Goal: Task Accomplishment & Management: Use online tool/utility

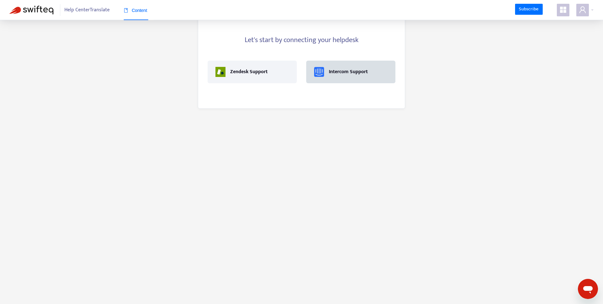
click at [347, 72] on div "Intercom Support" at bounding box center [348, 72] width 39 height 8
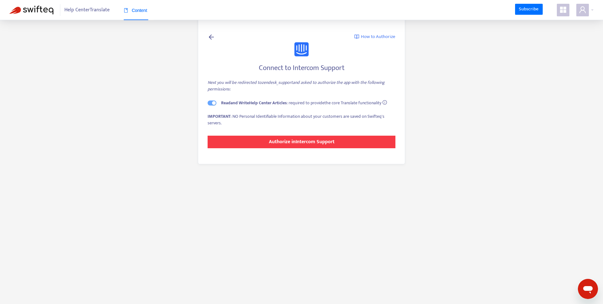
click at [285, 139] on strong "Authorize in Intercom Support" at bounding box center [302, 142] width 66 height 8
click at [300, 142] on strong "Authorize in Intercom Support" at bounding box center [302, 142] width 66 height 8
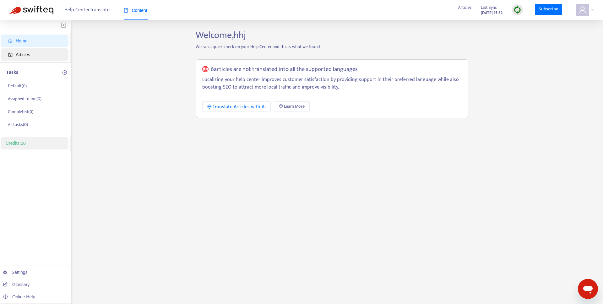
click at [20, 54] on span "Articles" at bounding box center [23, 54] width 14 height 5
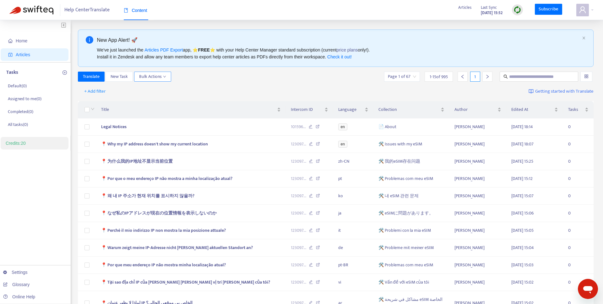
click at [147, 79] on span "Bulk Actions" at bounding box center [152, 76] width 27 height 7
click at [146, 78] on span "Bulk Actions" at bounding box center [152, 76] width 27 height 7
click at [93, 95] on span "+ Add filter" at bounding box center [95, 92] width 22 height 8
click at [102, 103] on span "Language" at bounding box center [104, 104] width 39 height 7
click at [117, 88] on div at bounding box center [98, 92] width 38 height 8
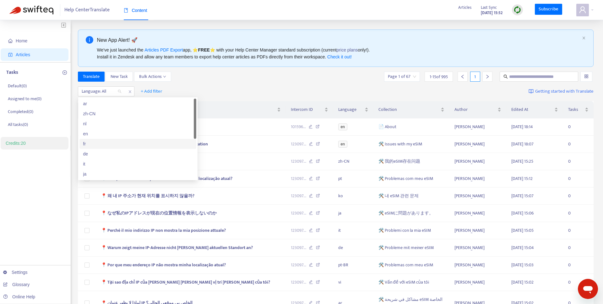
click at [92, 137] on div "en" at bounding box center [137, 134] width 117 height 10
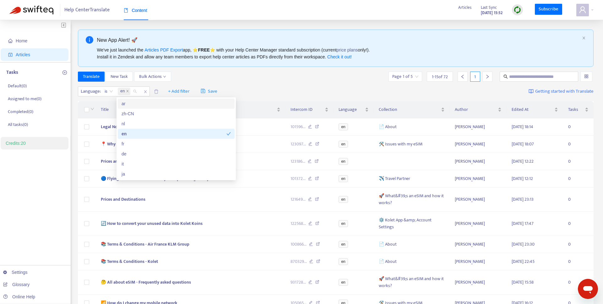
click at [157, 84] on div "Language : is en + Add filter Save Getting started with Translate" at bounding box center [336, 91] width 516 height 15
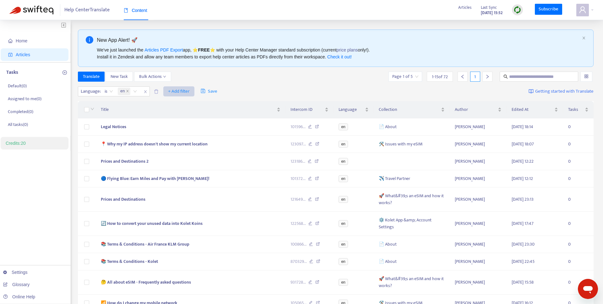
click at [178, 88] on span "+ Add filter" at bounding box center [179, 92] width 22 height 8
click at [190, 133] on span "Collection" at bounding box center [188, 134] width 39 height 7
click at [190, 95] on div at bounding box center [172, 92] width 38 height 8
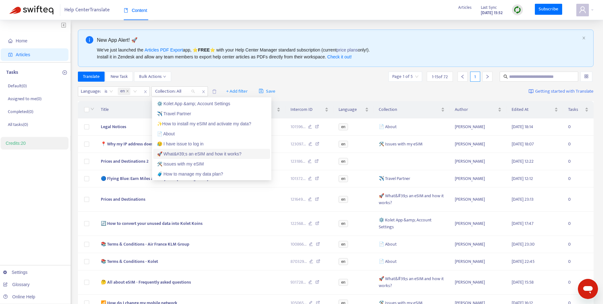
click at [182, 154] on div "🚀 What&#39;s an eSIM and how it works?" at bounding box center [211, 153] width 109 height 7
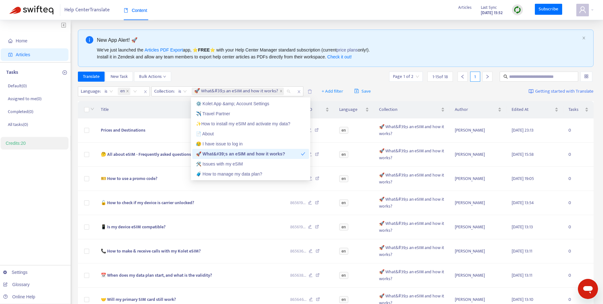
click at [139, 111] on span "Title" at bounding box center [188, 109] width 174 height 7
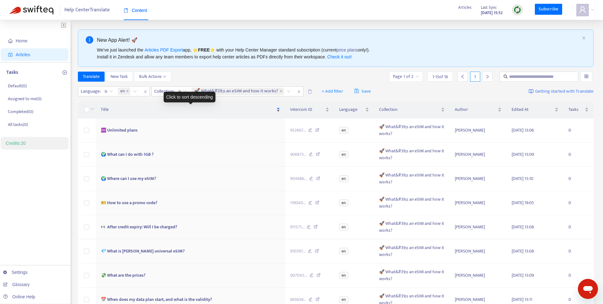
click at [102, 111] on span "Title" at bounding box center [188, 109] width 174 height 7
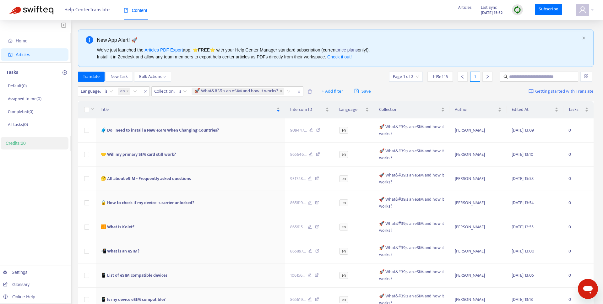
click at [89, 110] on div at bounding box center [91, 109] width 5 height 7
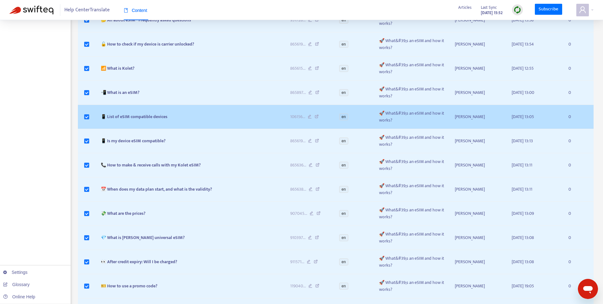
scroll to position [225, 0]
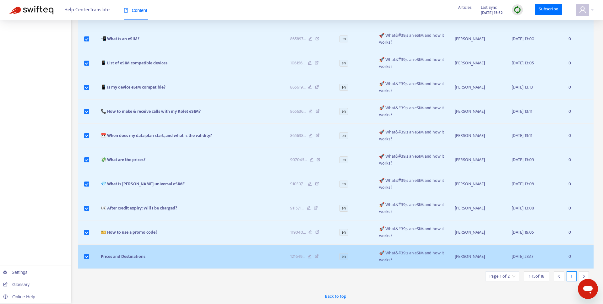
click at [90, 256] on td at bounding box center [87, 257] width 18 height 24
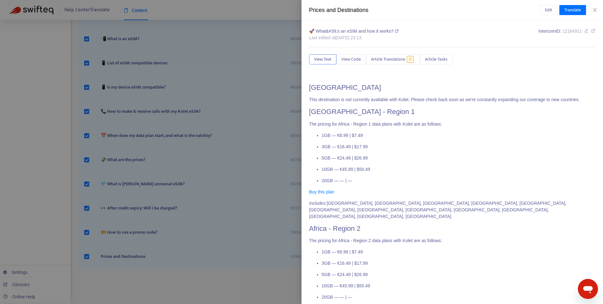
click at [87, 257] on div at bounding box center [301, 152] width 603 height 304
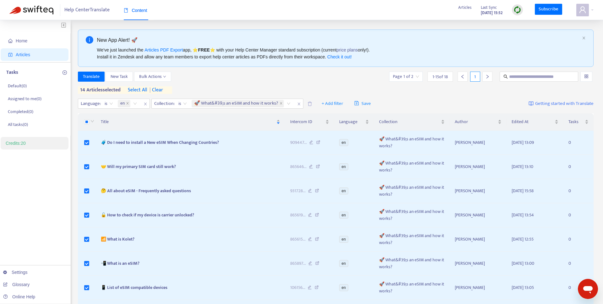
scroll to position [225, 0]
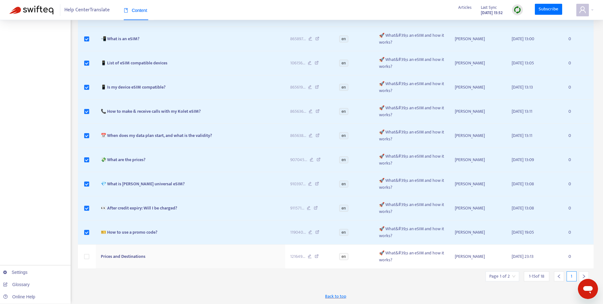
click at [582, 276] on icon "right" at bounding box center [584, 276] width 4 height 4
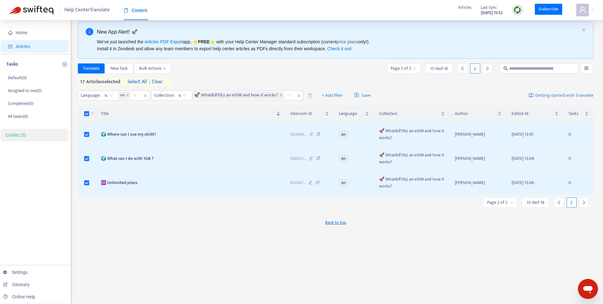
scroll to position [0, 0]
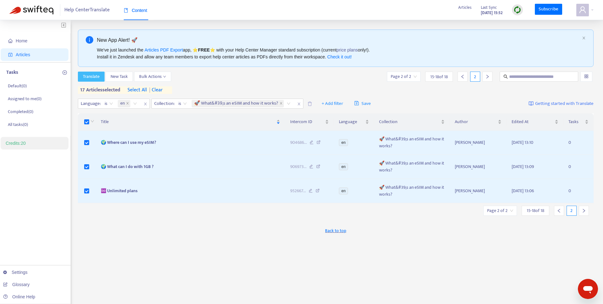
click at [96, 76] on span "Translate" at bounding box center [91, 76] width 17 height 7
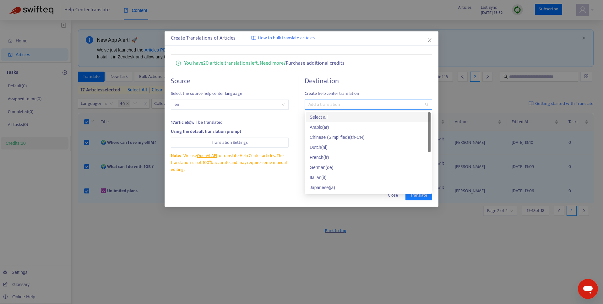
click at [320, 104] on div at bounding box center [365, 105] width 118 height 8
click at [329, 179] on div "Italian ( it )" at bounding box center [368, 177] width 117 height 7
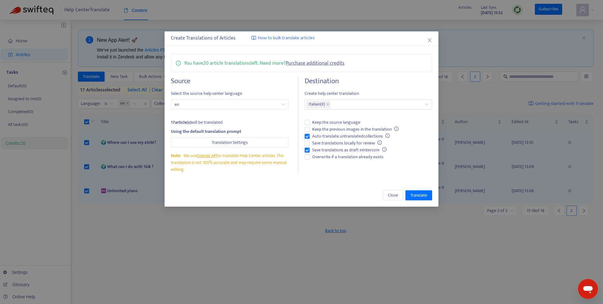
click at [343, 92] on span "Create help center translation" at bounding box center [368, 93] width 127 height 7
click at [333, 137] on span "Auto-translate untranslated collections" at bounding box center [351, 136] width 83 height 7
click at [322, 151] on span "Save translations as draft in Intercom" at bounding box center [349, 150] width 79 height 7
click at [322, 156] on span "Overwrite if a translation already exists" at bounding box center [348, 157] width 76 height 7
click at [226, 143] on span "Translation Settings" at bounding box center [230, 142] width 36 height 7
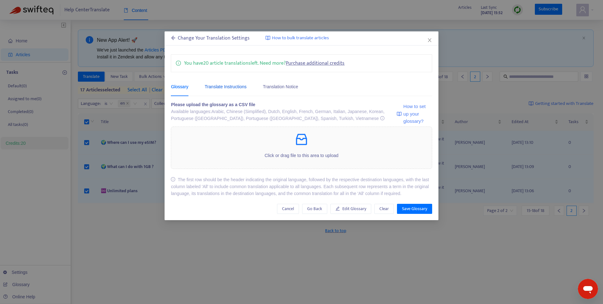
click at [229, 89] on div "Translate Instructions" at bounding box center [226, 86] width 42 height 7
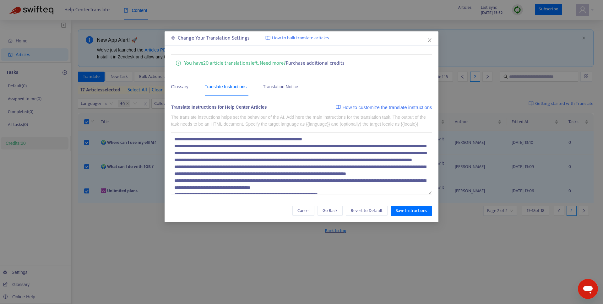
scroll to position [48, 0]
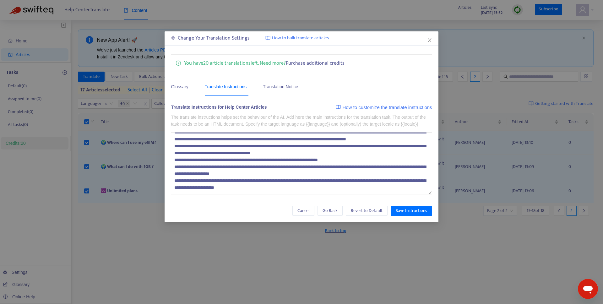
click at [298, 194] on textarea at bounding box center [301, 163] width 261 height 62
click at [181, 91] on div "Glossary" at bounding box center [179, 86] width 17 height 19
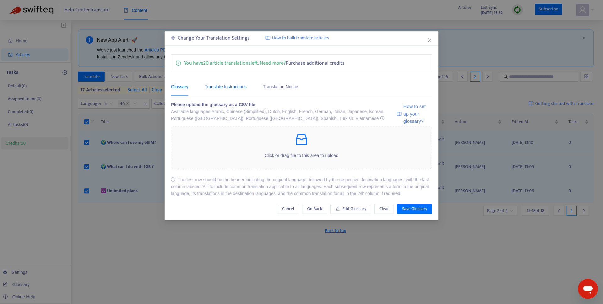
click at [235, 88] on div "Translate Instructions" at bounding box center [226, 86] width 42 height 7
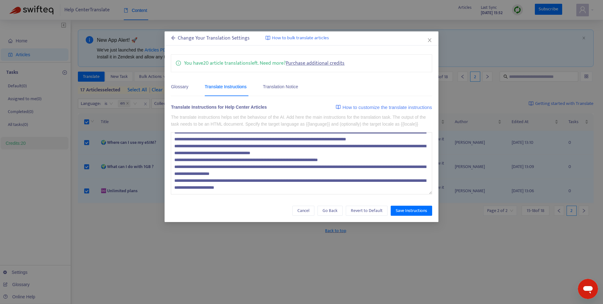
click at [304, 194] on textarea at bounding box center [301, 163] width 261 height 62
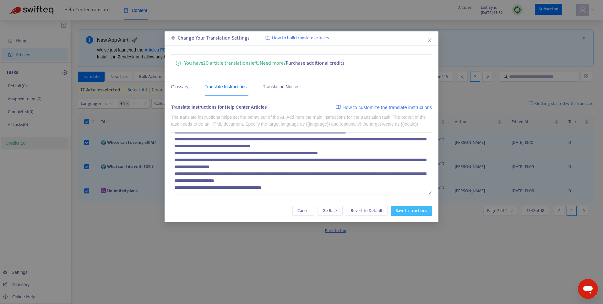
type textarea "**********"
click at [407, 216] on button "Save Instructions" at bounding box center [411, 211] width 41 height 10
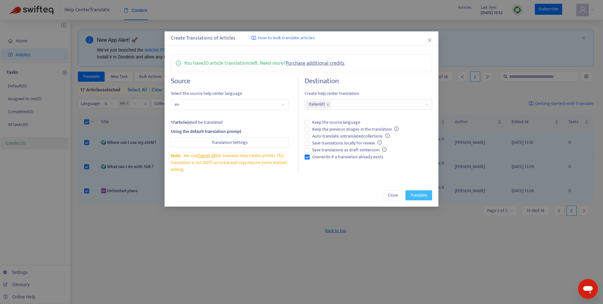
click at [417, 196] on span "Translate" at bounding box center [419, 195] width 17 height 7
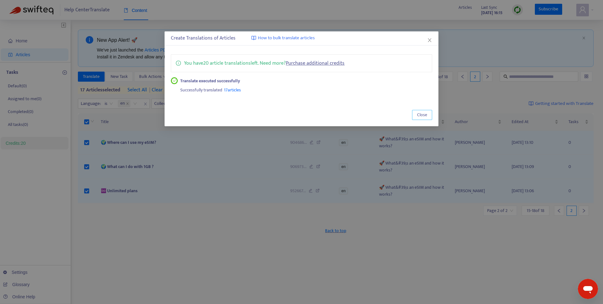
click at [423, 110] on button "Close" at bounding box center [422, 115] width 20 height 10
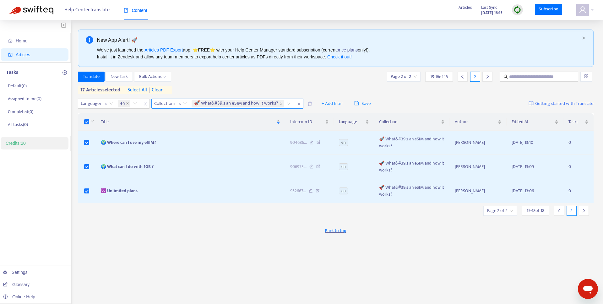
click at [222, 107] on span "🚀 What&#39;s an eSIM and how it works?" at bounding box center [236, 104] width 84 height 8
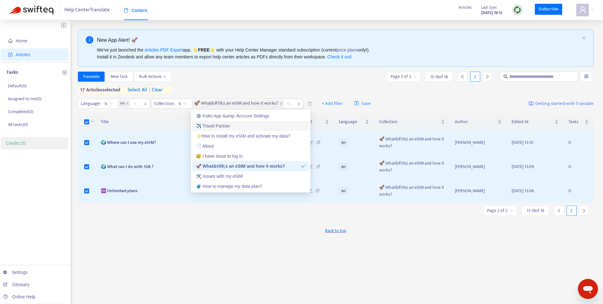
click at [222, 125] on div "✈️ Travel Partner" at bounding box center [250, 126] width 109 height 7
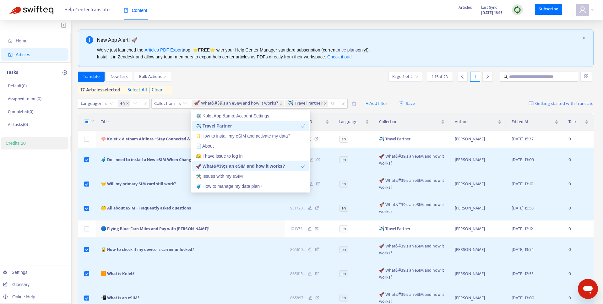
click at [186, 80] on div "Translate New Task Bulk Actions Page 1 of 2 1 - 15 of 23 1" at bounding box center [336, 77] width 516 height 10
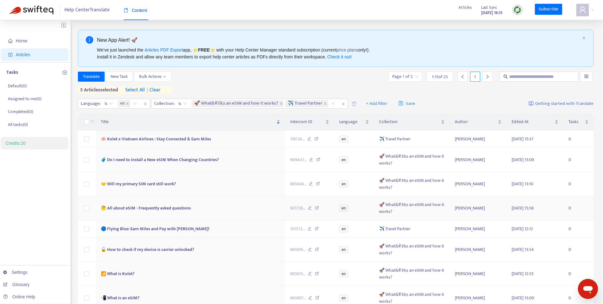
scroll to position [211, 0]
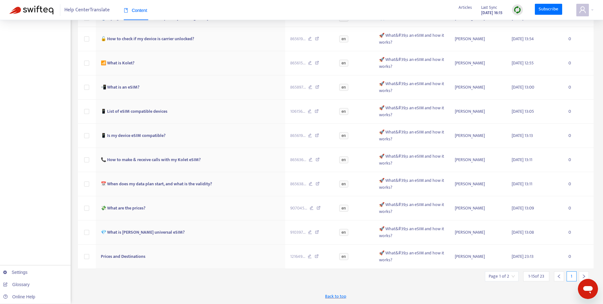
click at [581, 274] on div at bounding box center [584, 276] width 10 height 10
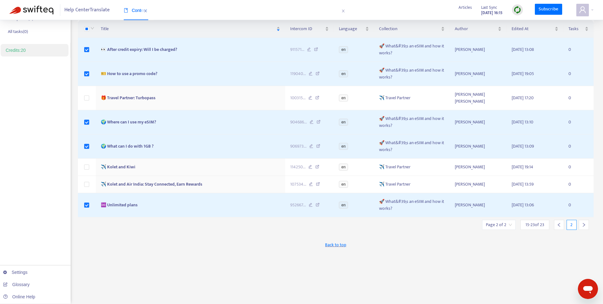
scroll to position [0, 0]
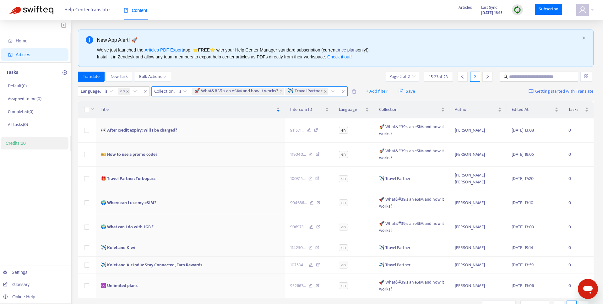
click at [219, 95] on div "🚀 What&#39;s an eSIM and how it works?" at bounding box center [239, 91] width 94 height 9
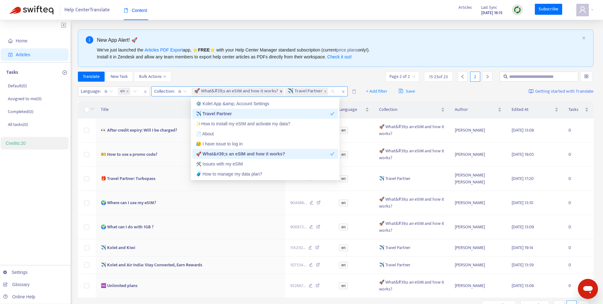
click at [283, 93] on icon "close" at bounding box center [281, 91] width 3 height 3
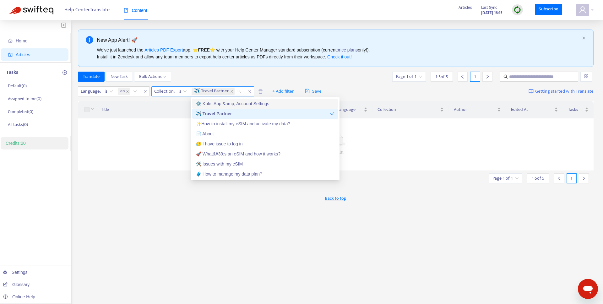
click at [134, 121] on td "No data" at bounding box center [336, 144] width 516 height 52
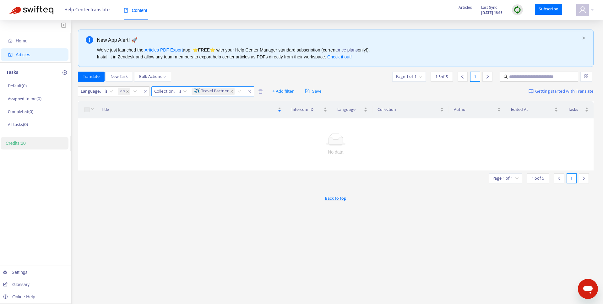
click at [560, 178] on icon "left" at bounding box center [559, 178] width 4 height 4
click at [219, 95] on span "✈️ Travel Partner" at bounding box center [211, 92] width 35 height 8
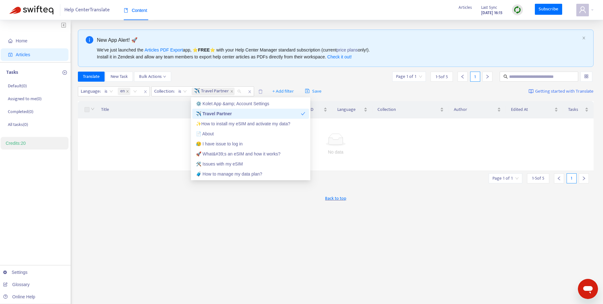
click at [223, 111] on div "✈️ Travel Partner" at bounding box center [248, 113] width 105 height 7
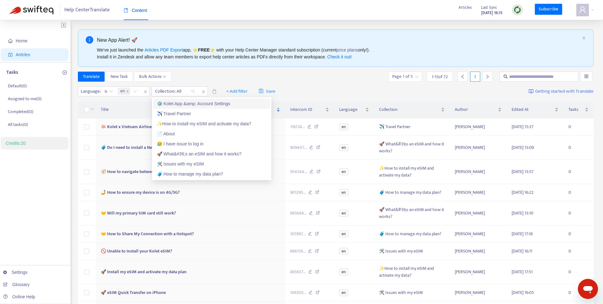
click at [225, 76] on div "Translate New Task Bulk Actions Page 1 of 5 1 - 15 of 72 1" at bounding box center [336, 77] width 516 height 10
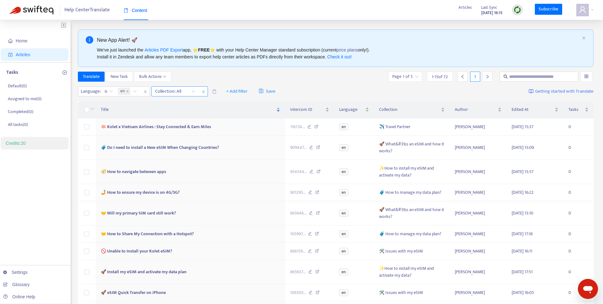
click at [167, 92] on div at bounding box center [172, 92] width 38 height 8
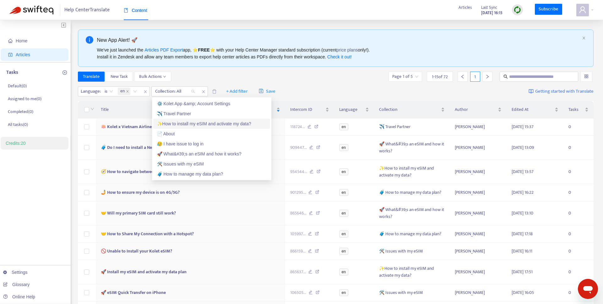
click at [177, 117] on div "✈️ Travel Partner" at bounding box center [211, 114] width 117 height 10
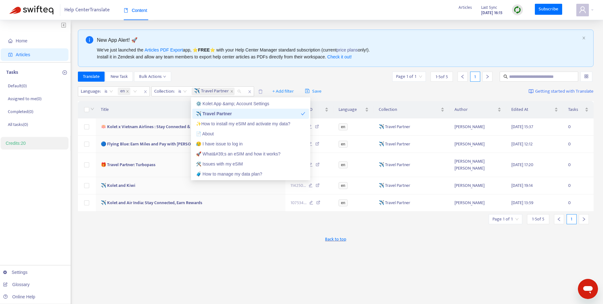
click at [200, 75] on div "Translate New Task Bulk Actions Page 1 of 1 1 - 5 of 5 1" at bounding box center [336, 77] width 516 height 10
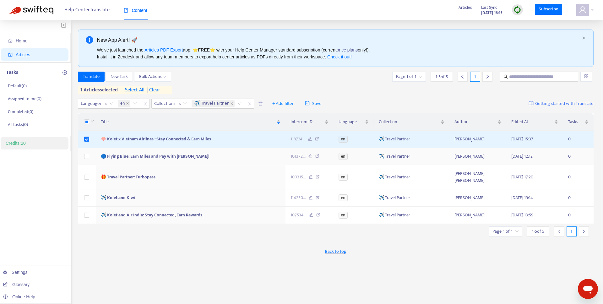
click at [90, 156] on td at bounding box center [87, 156] width 18 height 17
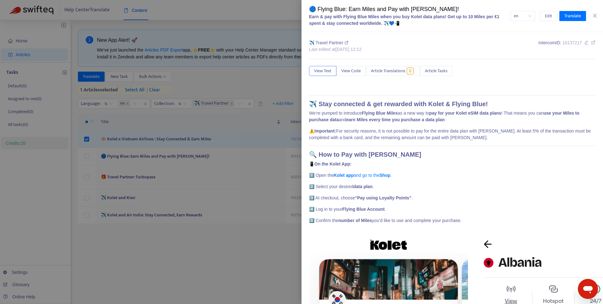
click at [86, 172] on div at bounding box center [301, 152] width 603 height 304
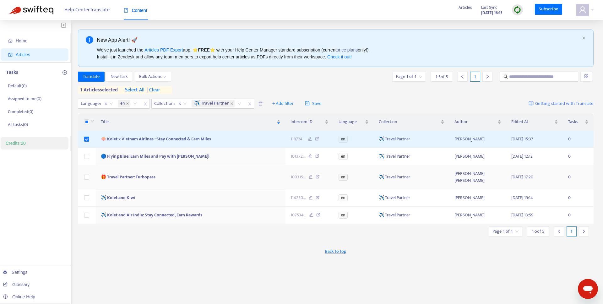
click at [89, 169] on td at bounding box center [87, 177] width 18 height 24
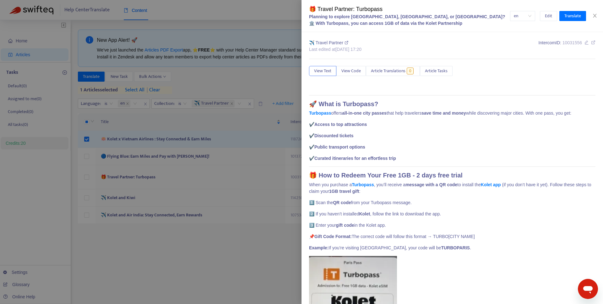
click at [86, 157] on div at bounding box center [301, 152] width 603 height 304
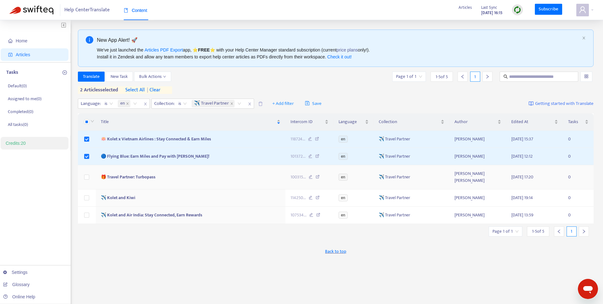
click at [91, 172] on td at bounding box center [87, 177] width 18 height 24
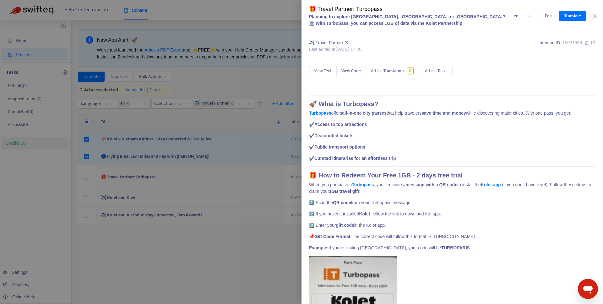
click at [89, 173] on div at bounding box center [301, 152] width 603 height 304
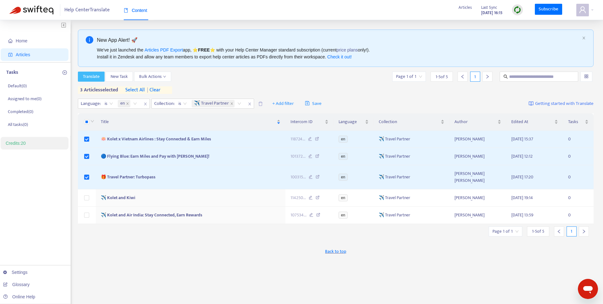
click at [94, 80] on button "Translate" at bounding box center [91, 77] width 27 height 10
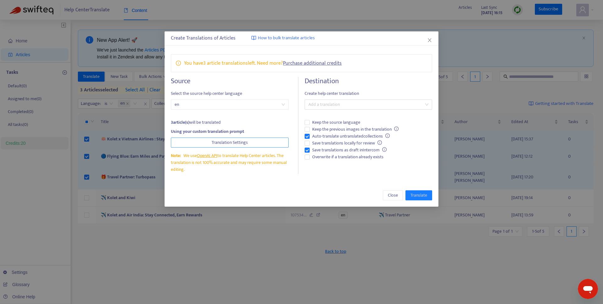
click at [241, 140] on span "Translation Settings" at bounding box center [230, 142] width 36 height 7
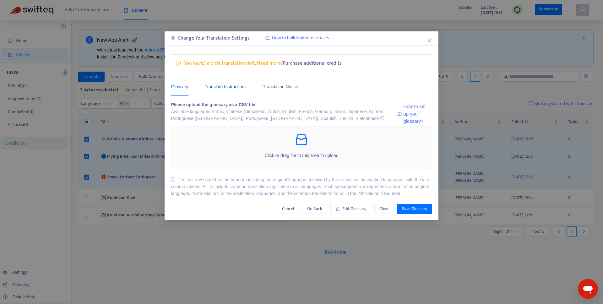
click at [235, 88] on div "Translate Instructions" at bounding box center [226, 86] width 42 height 7
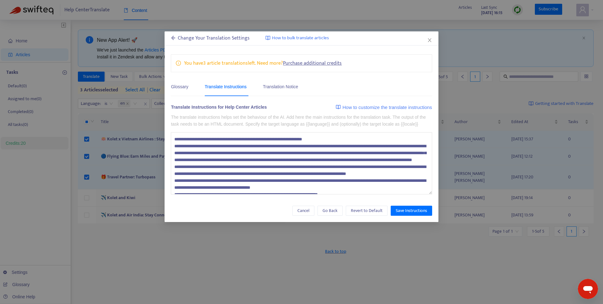
scroll to position [55, 0]
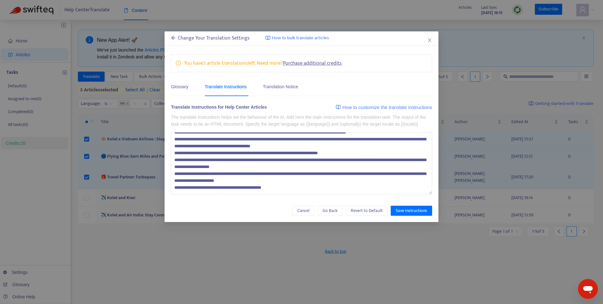
click at [204, 194] on textarea at bounding box center [301, 163] width 261 height 62
click at [294, 194] on textarea at bounding box center [301, 163] width 261 height 62
type textarea "**********"
click at [412, 214] on span "Save Instructions" at bounding box center [411, 210] width 31 height 7
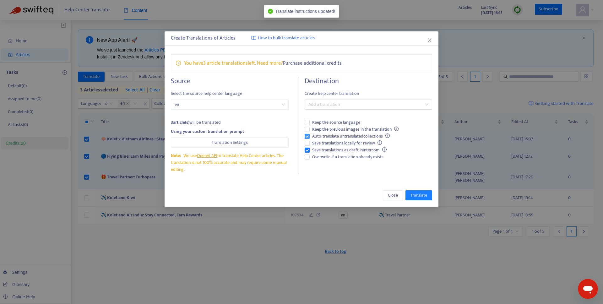
click at [336, 133] on span "Auto-translate untranslated collections" at bounding box center [351, 136] width 83 height 7
click at [335, 155] on span "Overwrite if a translation already exists" at bounding box center [348, 157] width 76 height 7
click at [330, 148] on span "Save translations as draft in Intercom" at bounding box center [349, 150] width 79 height 7
click at [335, 107] on div at bounding box center [365, 105] width 118 height 8
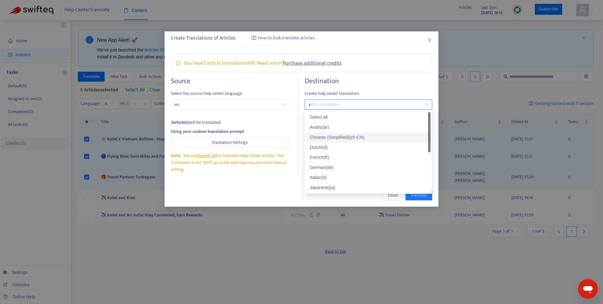
type input "**"
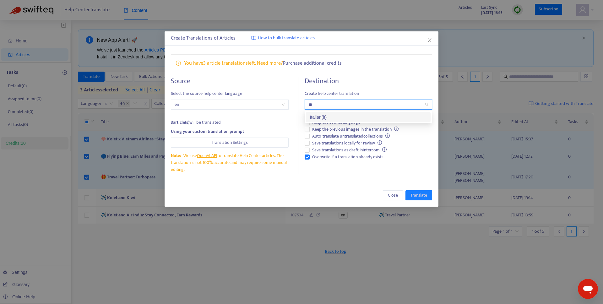
click at [325, 117] on div "Italian ( it )" at bounding box center [368, 117] width 117 height 7
click at [262, 89] on div "Source Select the source help center language en 3 article(s) will be translate…" at bounding box center [235, 125] width 128 height 97
click at [421, 195] on span "Translate" at bounding box center [419, 195] width 17 height 7
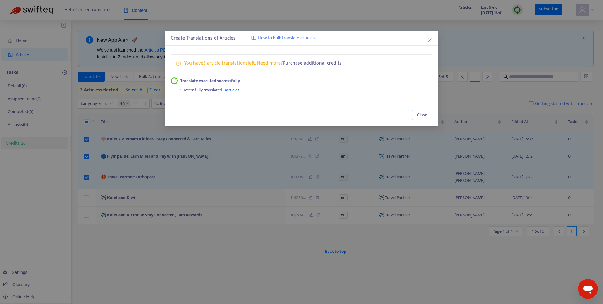
click at [418, 117] on span "Close" at bounding box center [422, 115] width 10 height 7
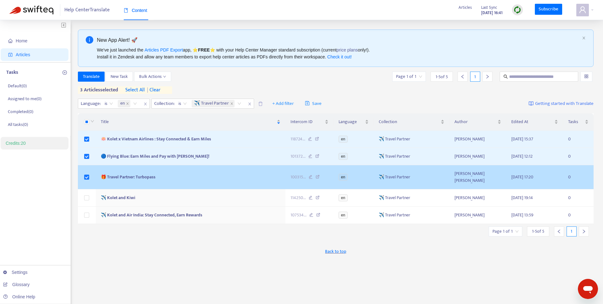
click at [95, 167] on td at bounding box center [87, 177] width 18 height 24
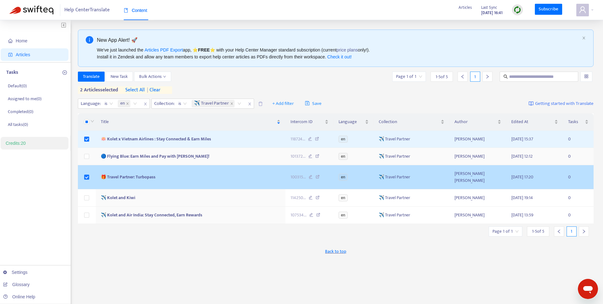
click at [87, 167] on td at bounding box center [87, 177] width 18 height 24
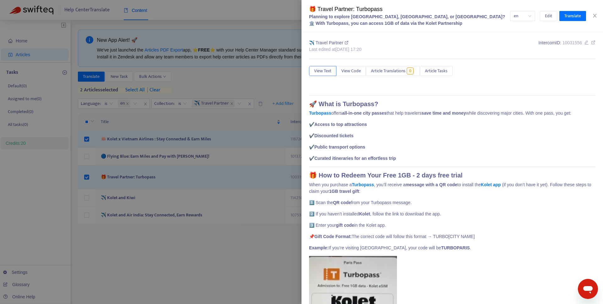
click at [88, 135] on div at bounding box center [301, 152] width 603 height 304
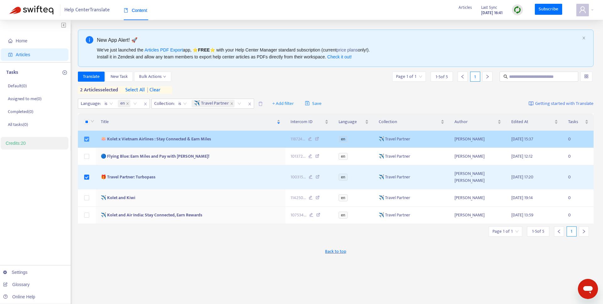
click at [88, 136] on label at bounding box center [86, 139] width 5 height 7
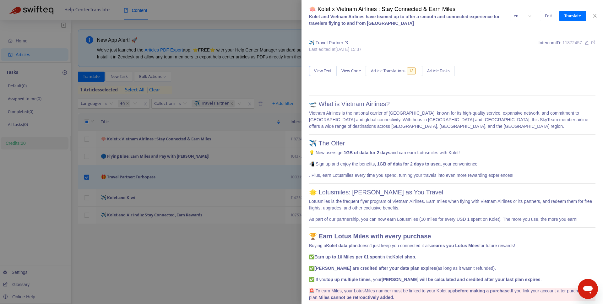
click at [90, 176] on div at bounding box center [301, 152] width 603 height 304
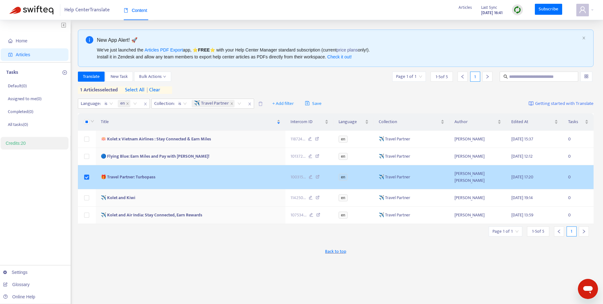
click at [90, 176] on td at bounding box center [87, 177] width 18 height 24
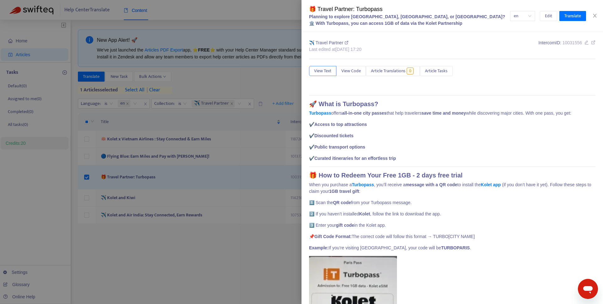
click at [88, 172] on div at bounding box center [301, 152] width 603 height 304
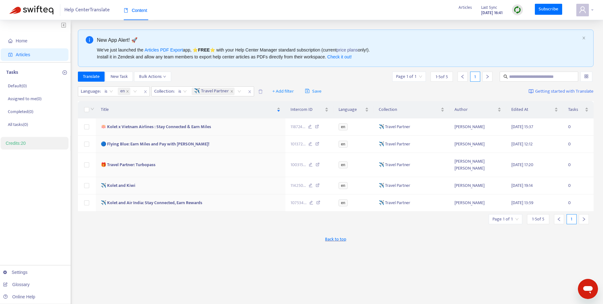
click at [586, 10] on icon "user" at bounding box center [583, 10] width 8 height 8
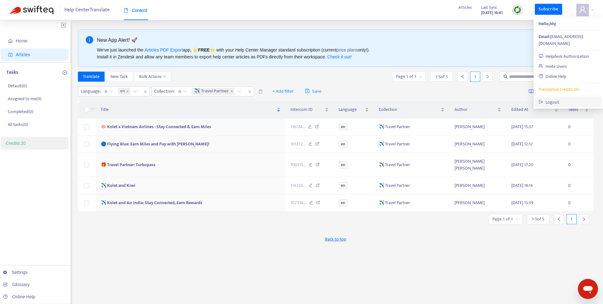
click at [559, 99] on link "Logout" at bounding box center [549, 102] width 20 height 7
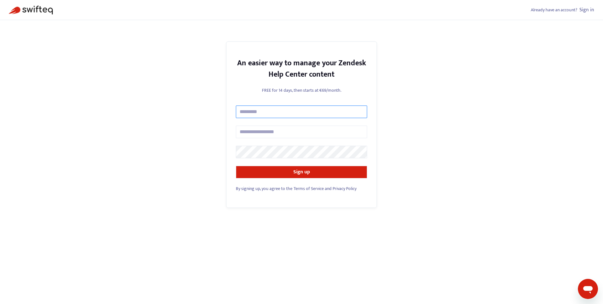
click at [257, 114] on input "text" at bounding box center [301, 112] width 131 height 13
type input "****"
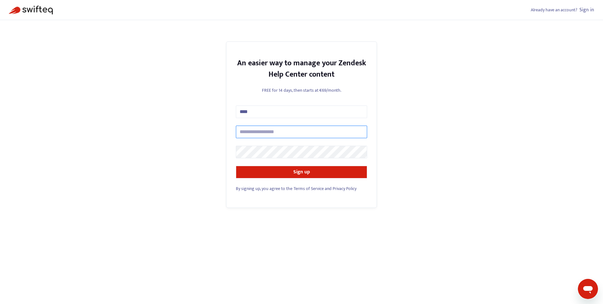
click at [263, 131] on input "text" at bounding box center [301, 132] width 131 height 13
type input "**********"
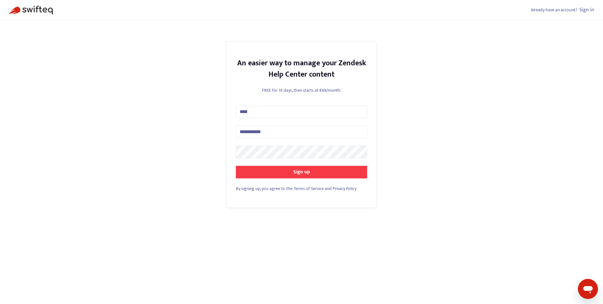
click at [280, 175] on button "Sign up" at bounding box center [301, 172] width 131 height 13
